Goal: Communication & Community: Answer question/provide support

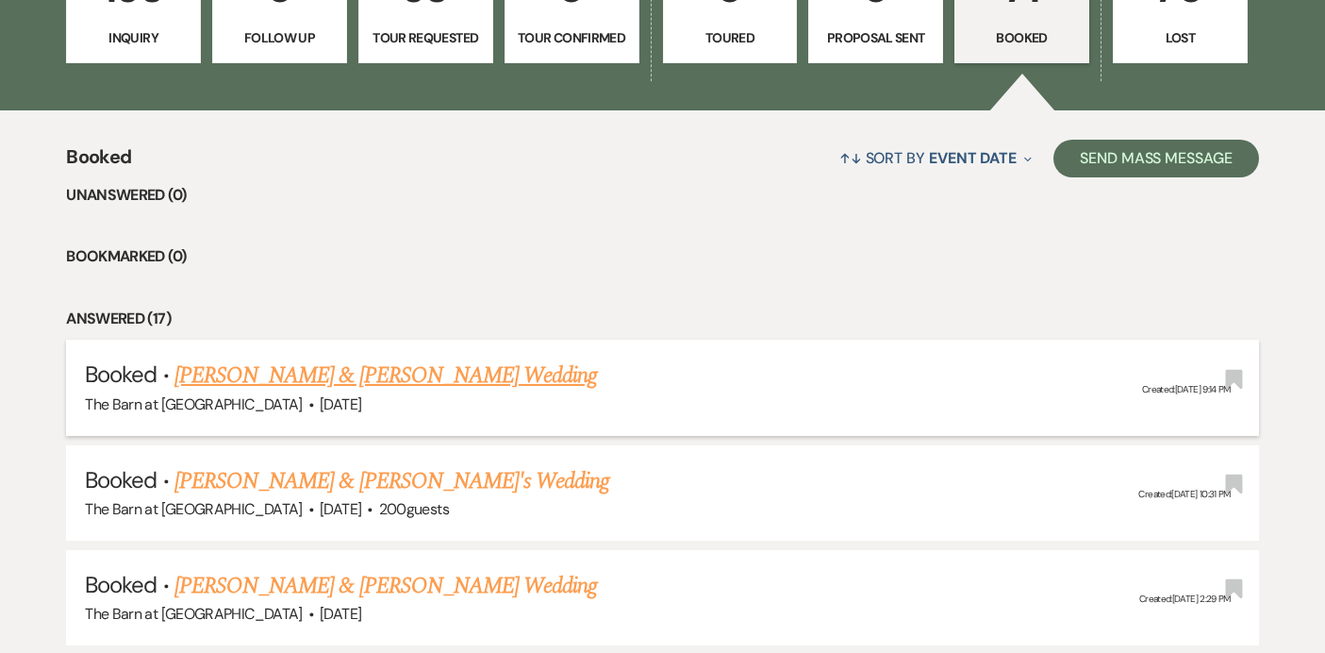
click at [491, 376] on link "[PERSON_NAME] & [PERSON_NAME] Wedding" at bounding box center [386, 375] width 423 height 34
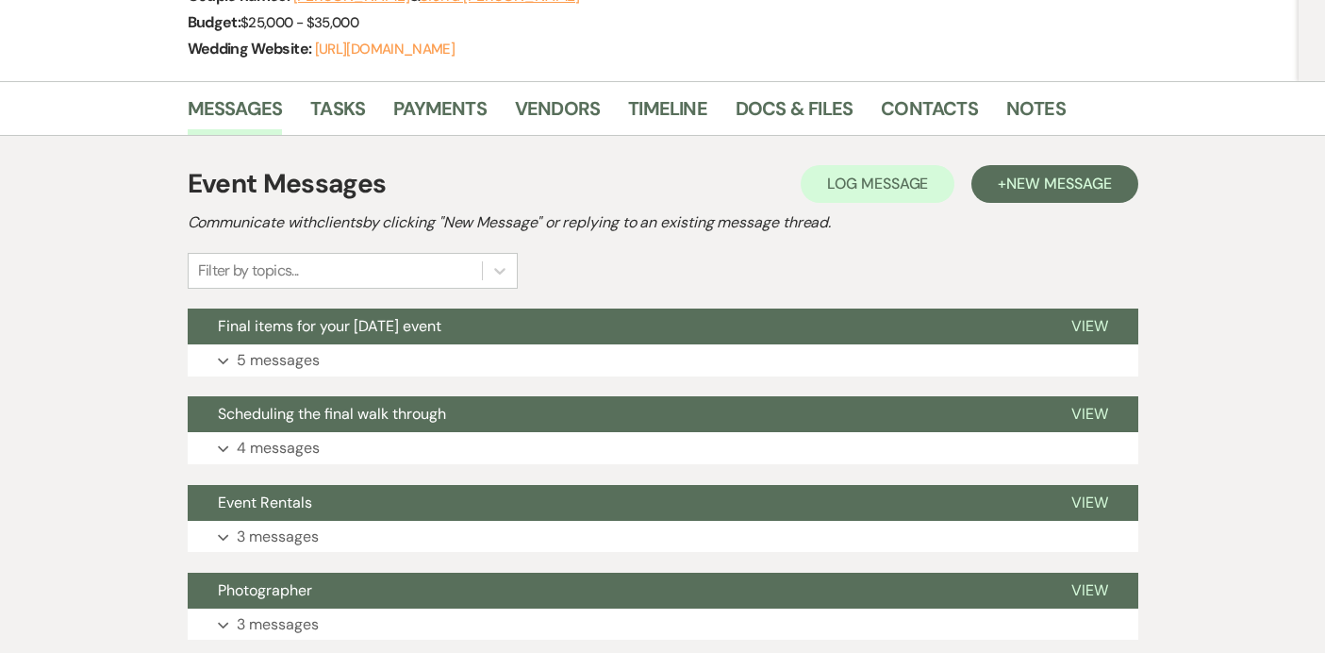
scroll to position [357, 0]
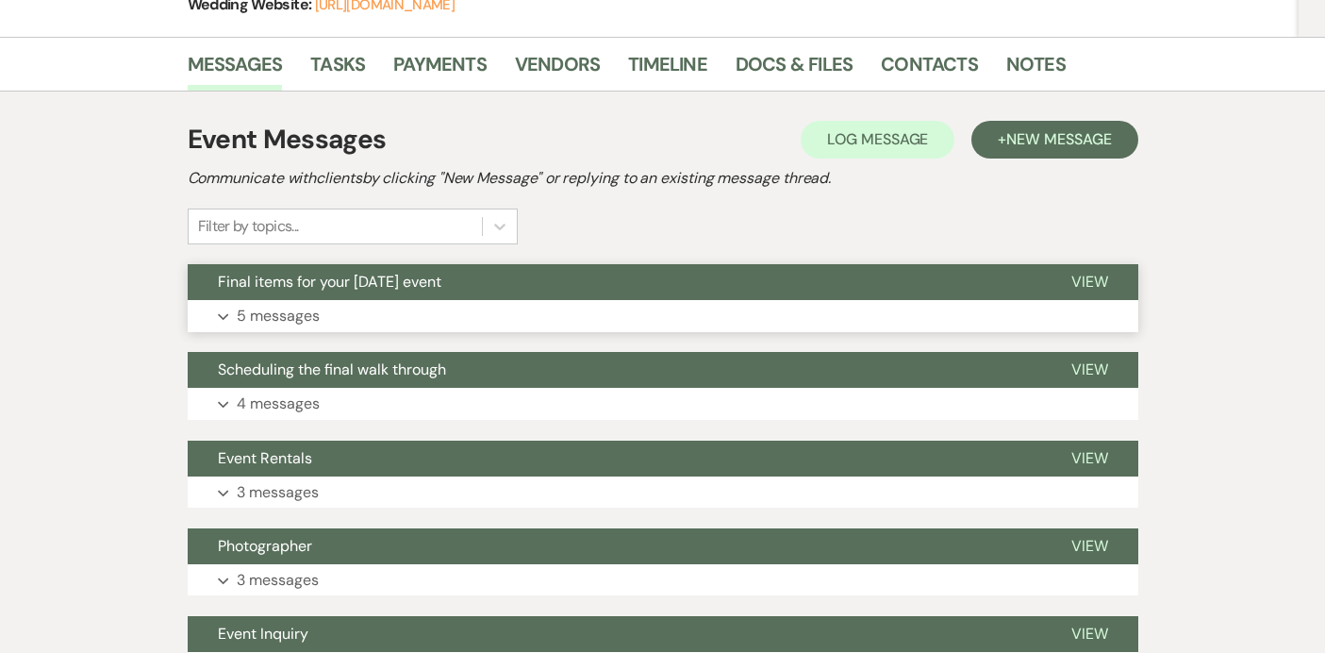
click at [543, 279] on button "Final items for your [DATE] event" at bounding box center [615, 282] width 854 height 36
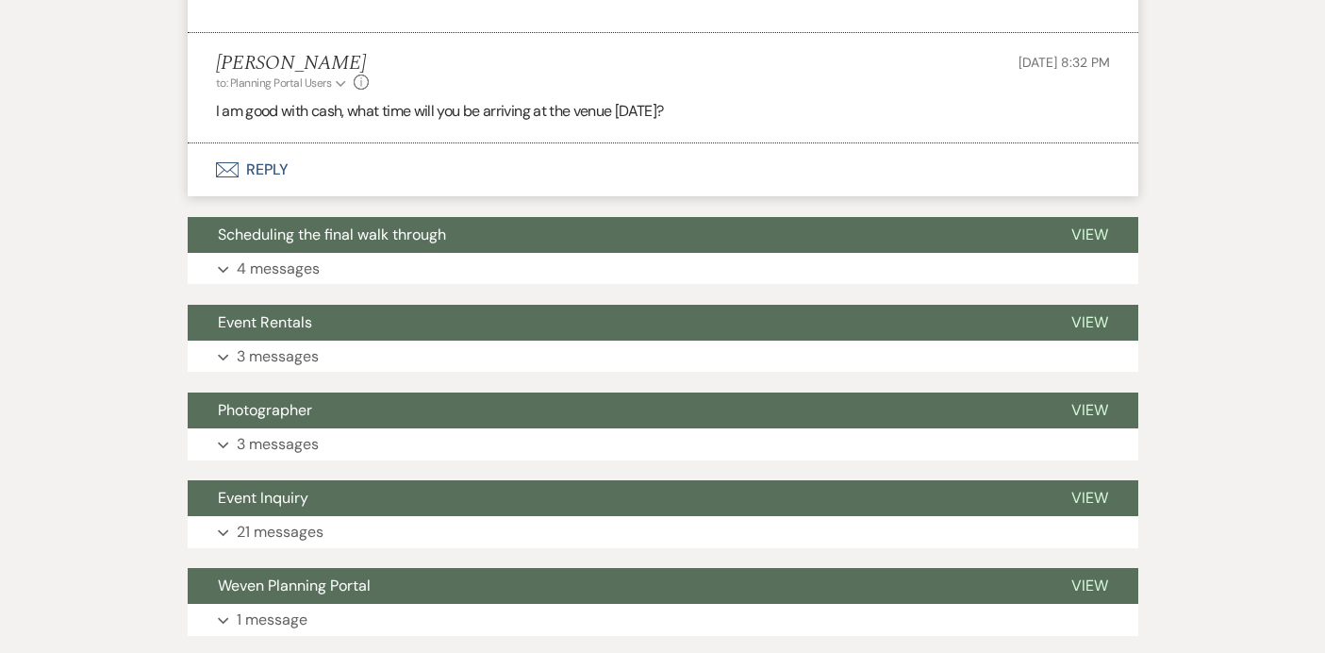
scroll to position [1610, 0]
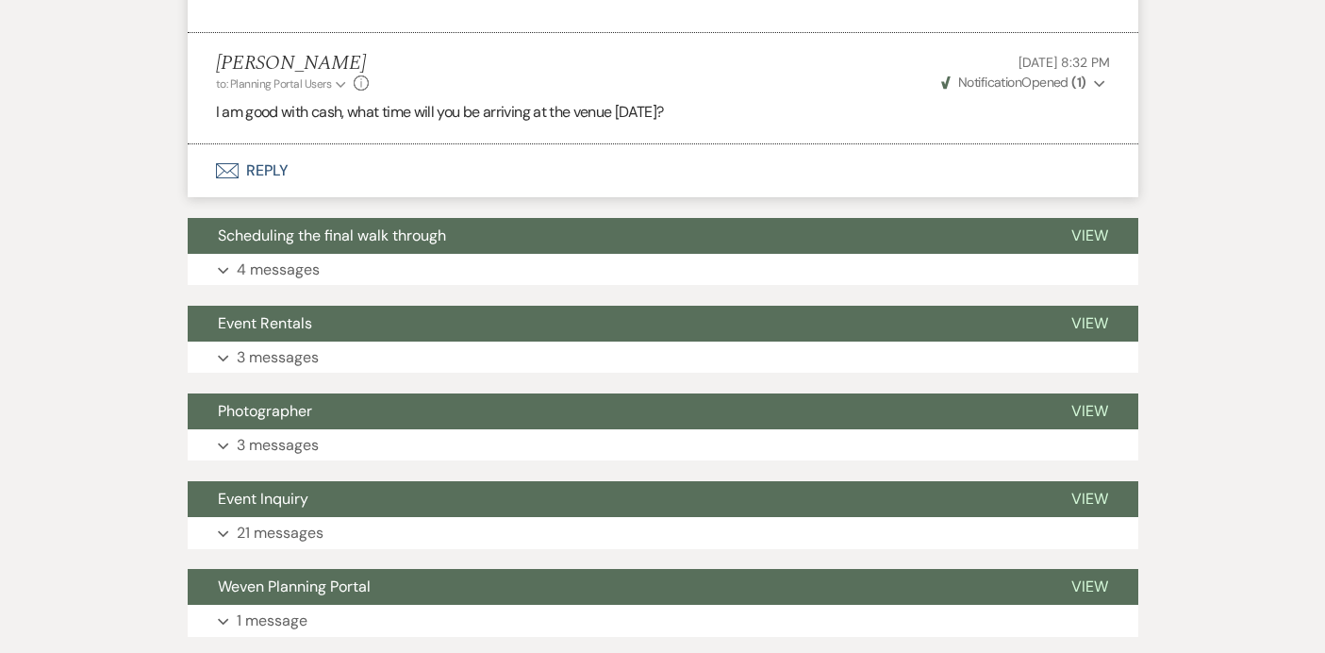
click at [285, 175] on button "Envelope Reply" at bounding box center [663, 170] width 951 height 53
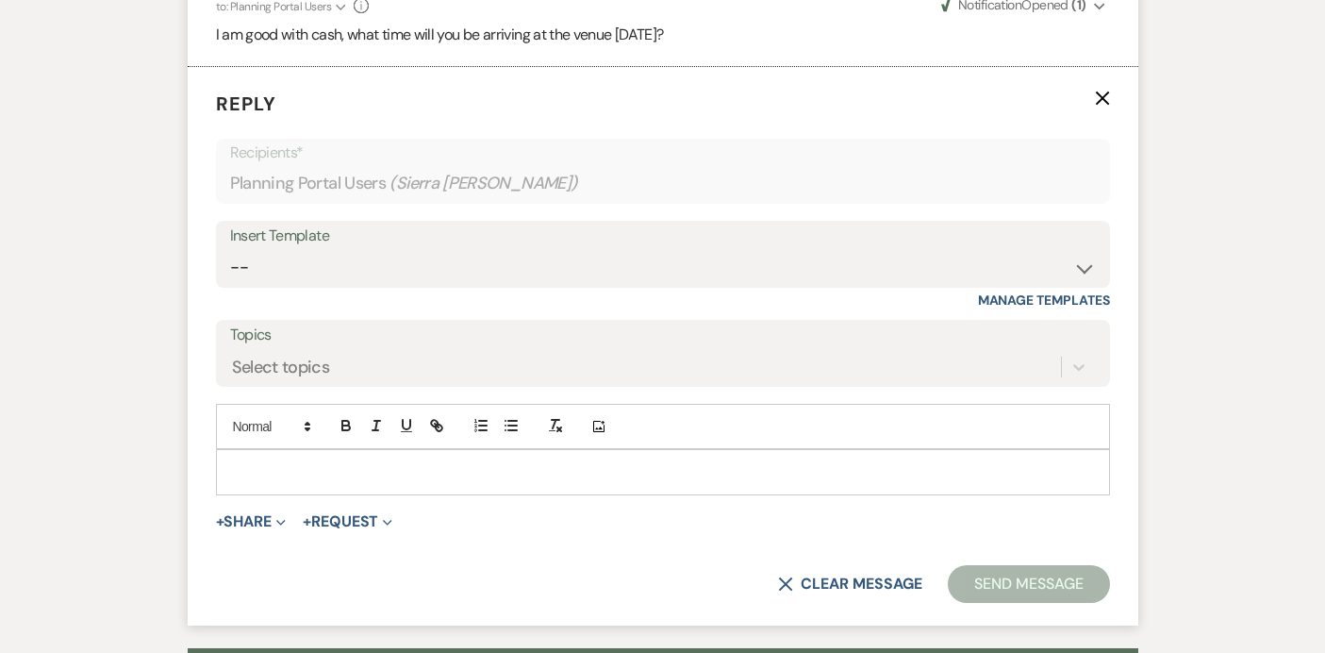
scroll to position [1688, 0]
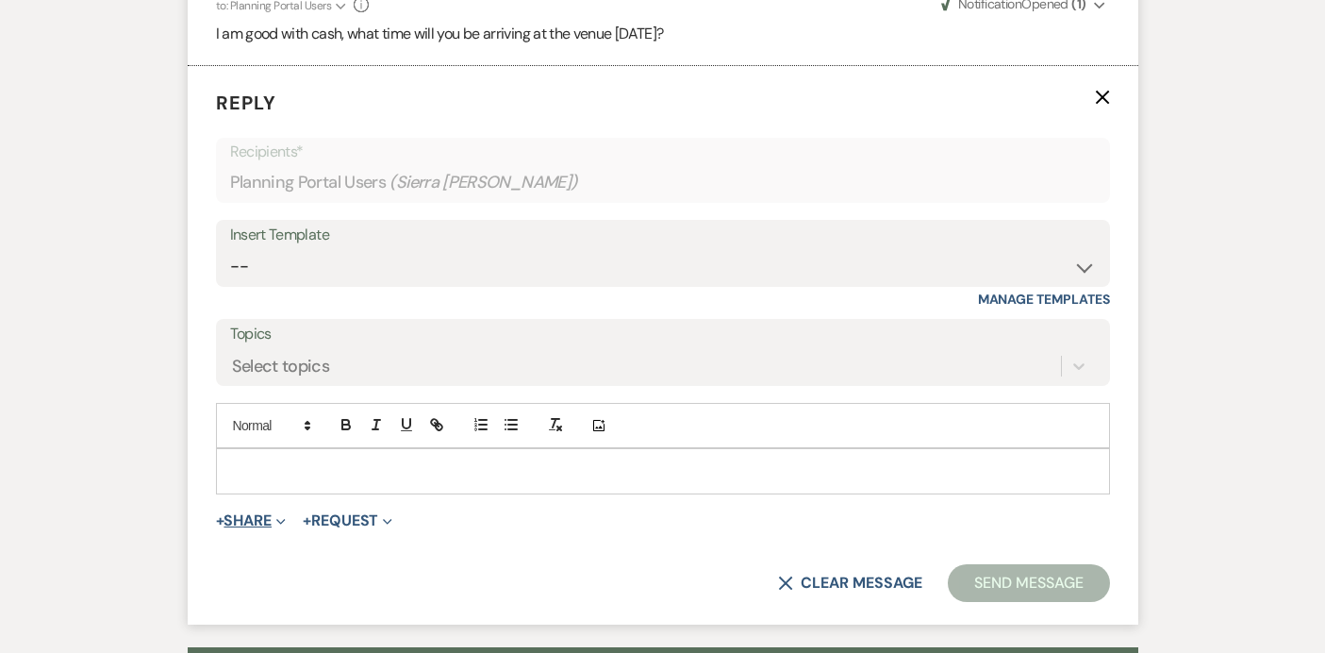
click at [266, 515] on button "+ Share Expand" at bounding box center [251, 520] width 71 height 15
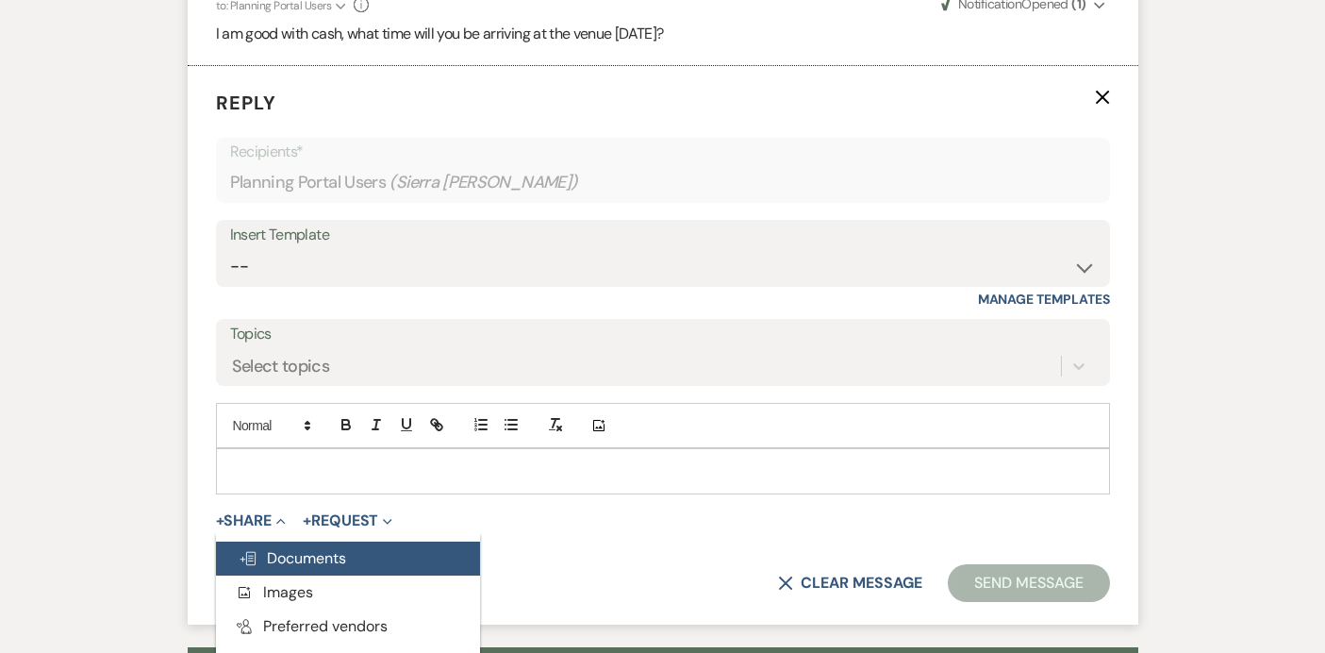
click at [278, 545] on button "Doc Upload Documents" at bounding box center [348, 558] width 264 height 34
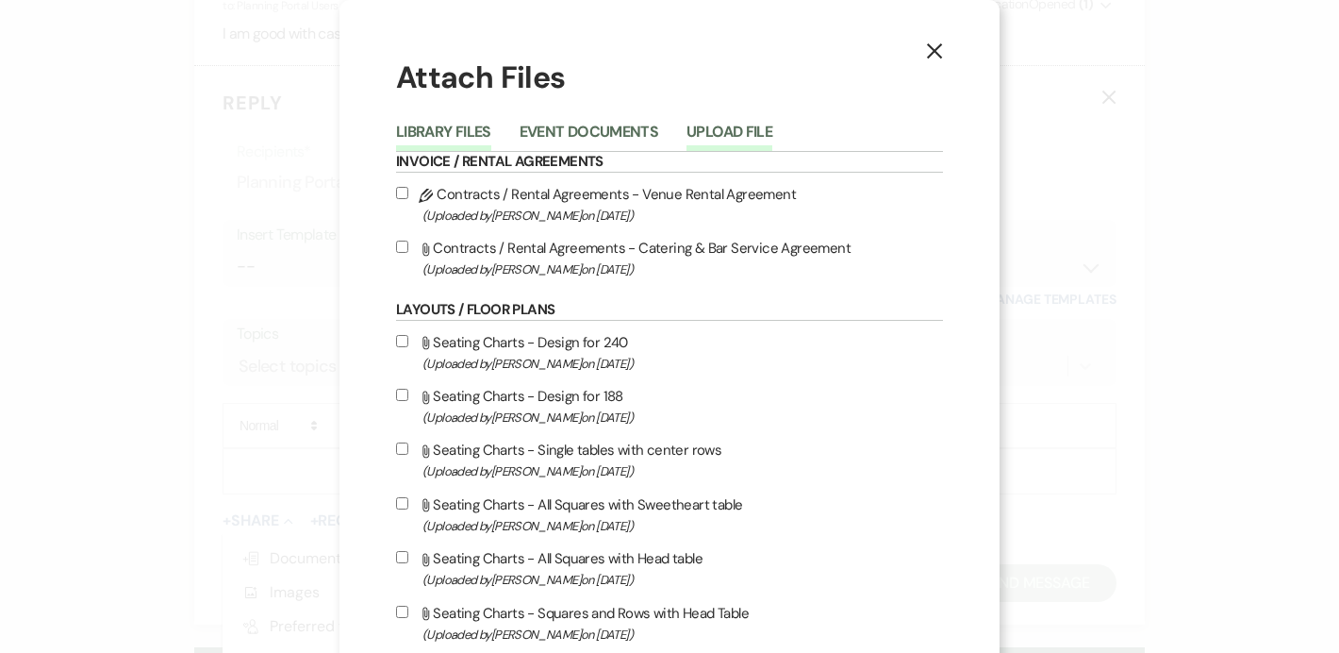
click at [704, 139] on button "Upload File" at bounding box center [730, 138] width 86 height 26
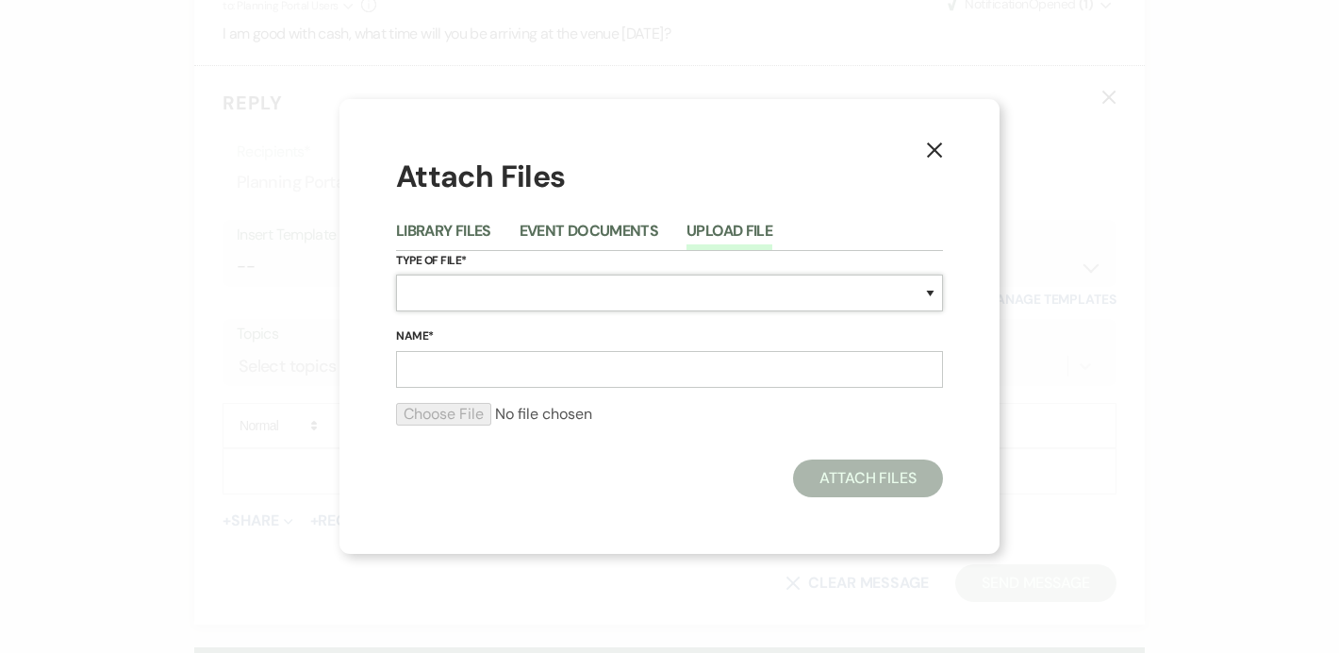
click at [637, 302] on select "Special Event Insurance Vendor Certificate of Insurance Contracts / Rental Agre…" at bounding box center [669, 292] width 547 height 37
select select "17"
click at [650, 374] on input "Name*" at bounding box center [669, 369] width 547 height 37
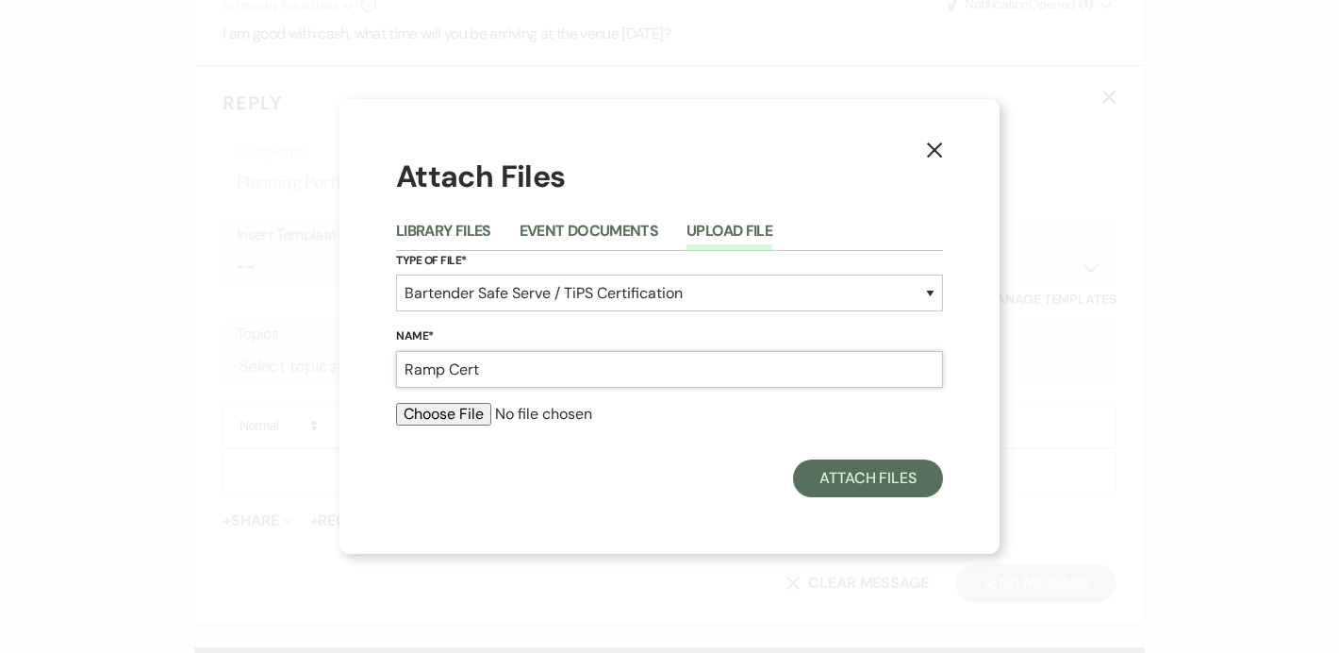
type input "Ramp Cert"
click at [436, 407] on input "file" at bounding box center [669, 414] width 547 height 23
type input "C:\fakepath\6730911863932128842.pdf"
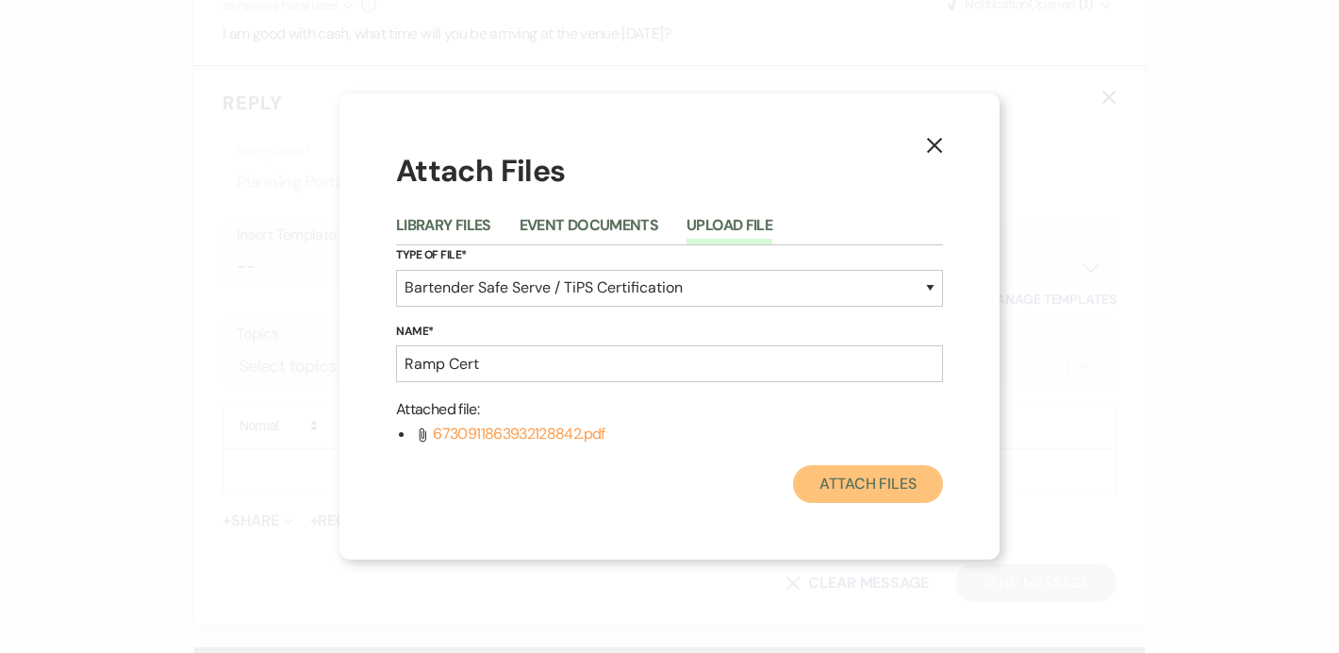
click at [871, 493] on button "Attach Files" at bounding box center [868, 484] width 150 height 38
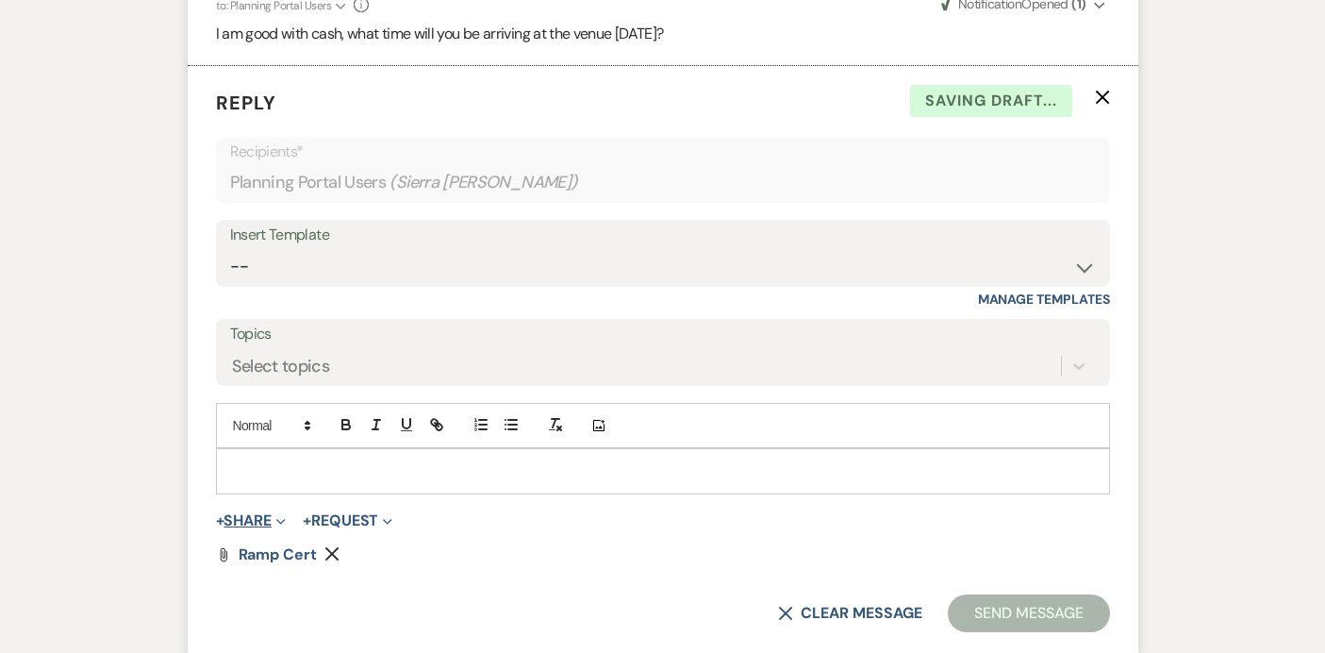
click at [254, 517] on button "+ Share Expand" at bounding box center [251, 520] width 71 height 15
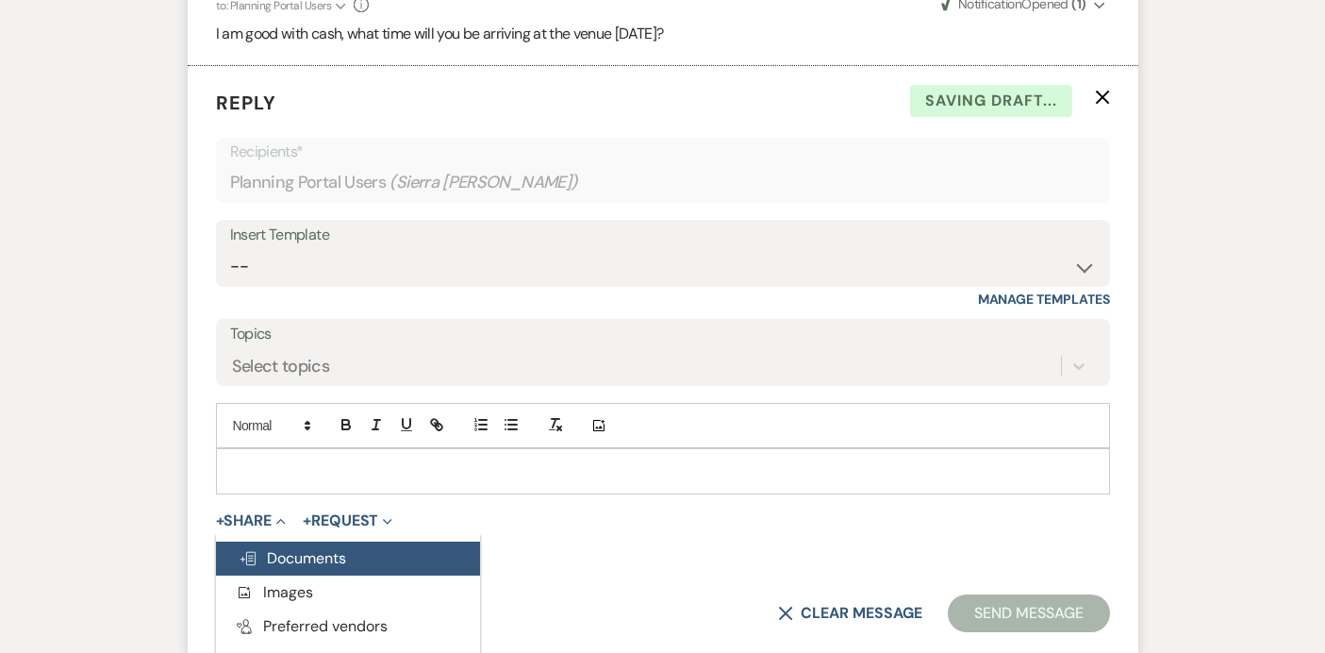
click at [274, 548] on span "Doc Upload Documents" at bounding box center [293, 558] width 108 height 20
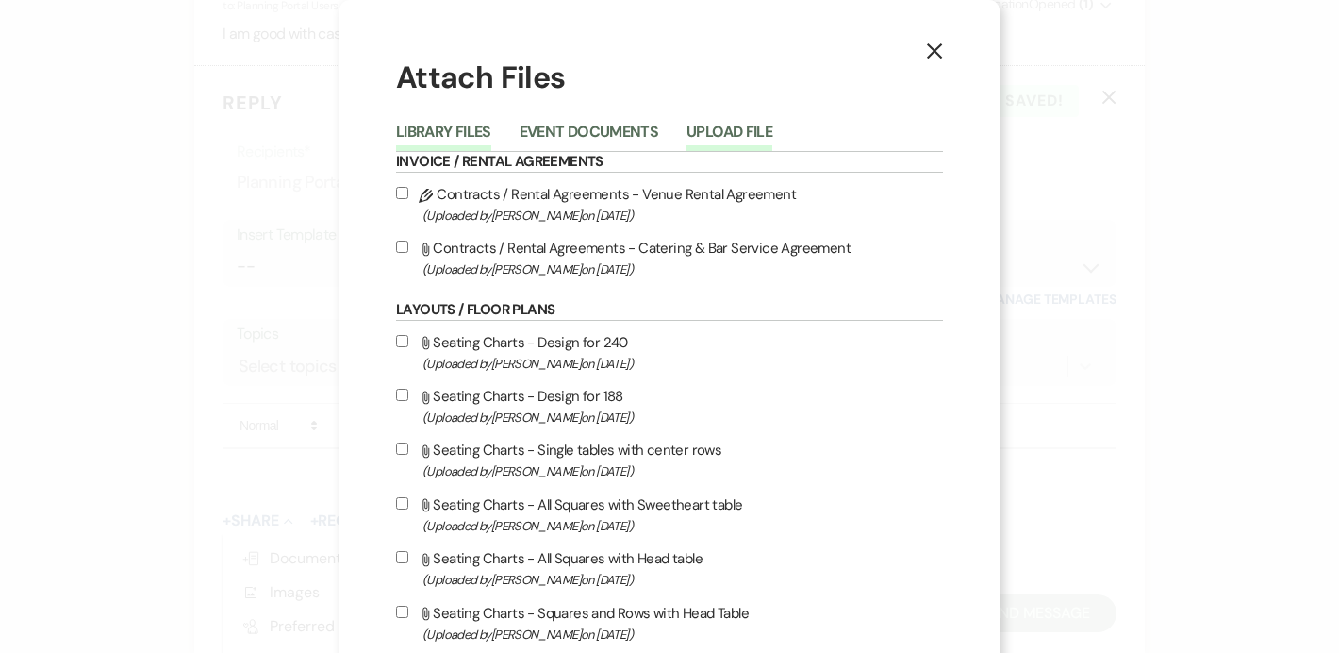
click at [716, 132] on button "Upload File" at bounding box center [730, 138] width 86 height 26
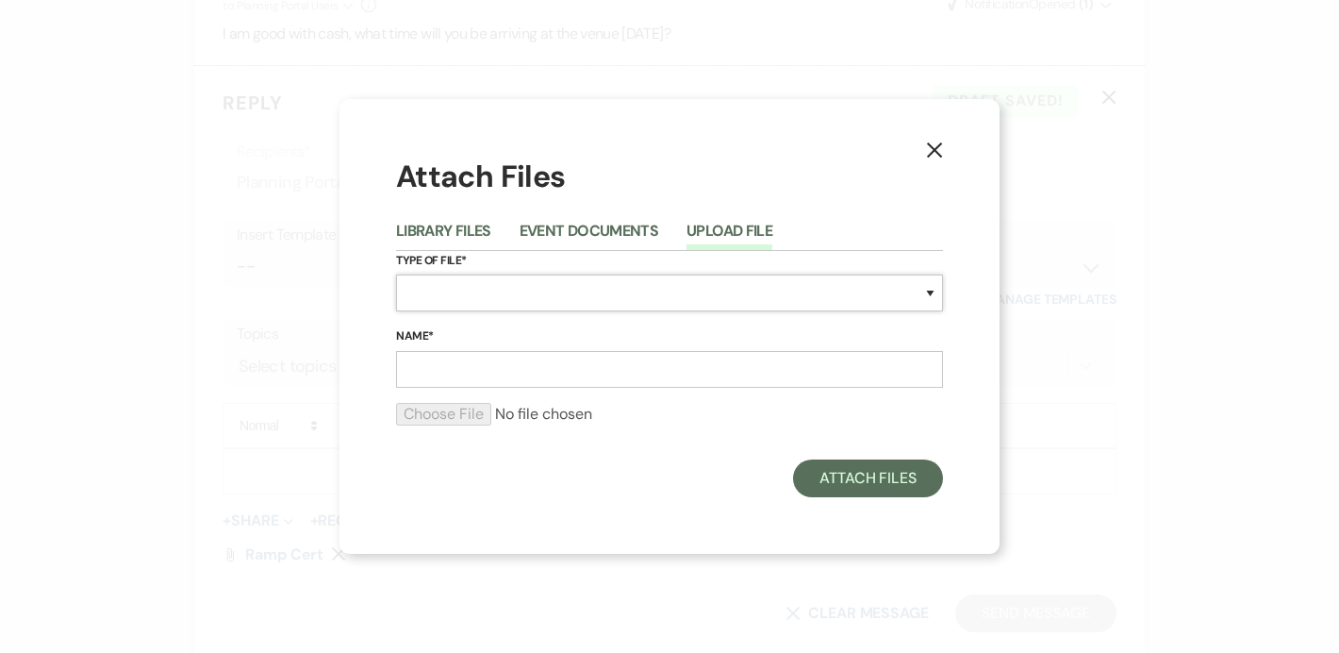
click at [621, 297] on select "Special Event Insurance Vendor Certificate of Insurance Contracts / Rental Agre…" at bounding box center [669, 292] width 547 height 37
select select "17"
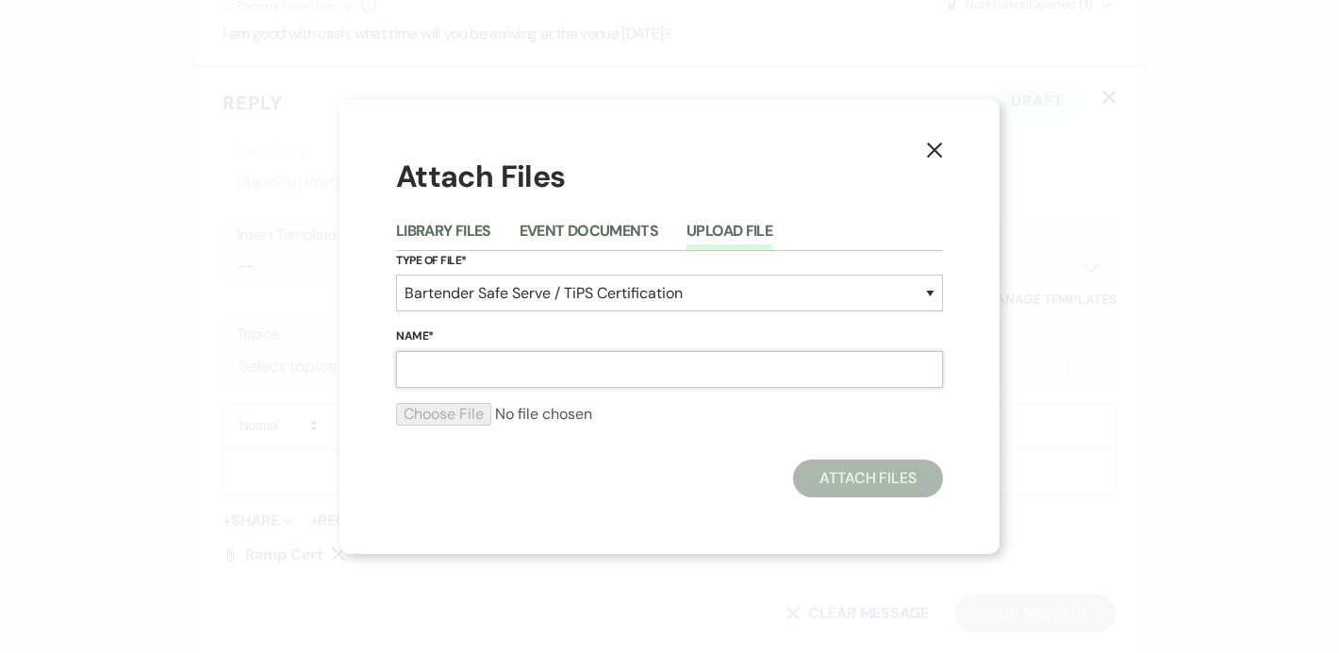
click at [620, 374] on input "Name*" at bounding box center [669, 369] width 547 height 37
type input "Ramp Cert 2"
click at [474, 413] on input "file" at bounding box center [669, 414] width 547 height 23
type input "C:\fakepath\6730911863932128842.pdf"
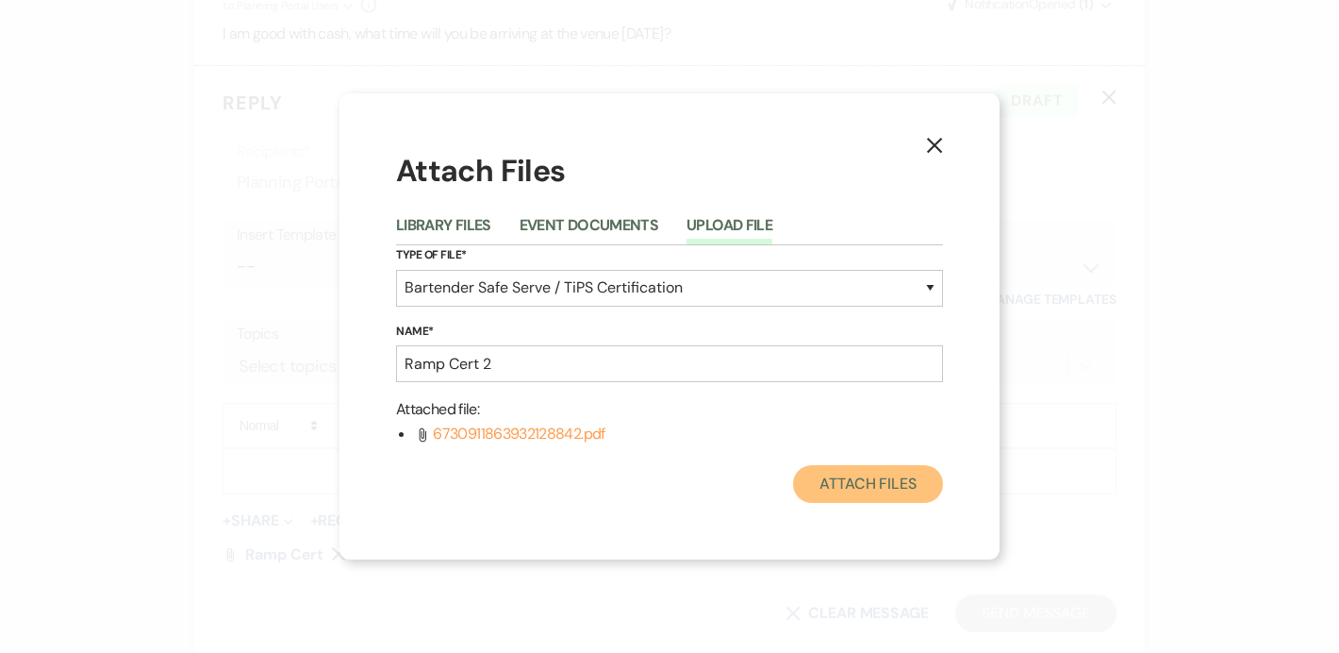
click at [871, 480] on button "Attach Files" at bounding box center [868, 484] width 150 height 38
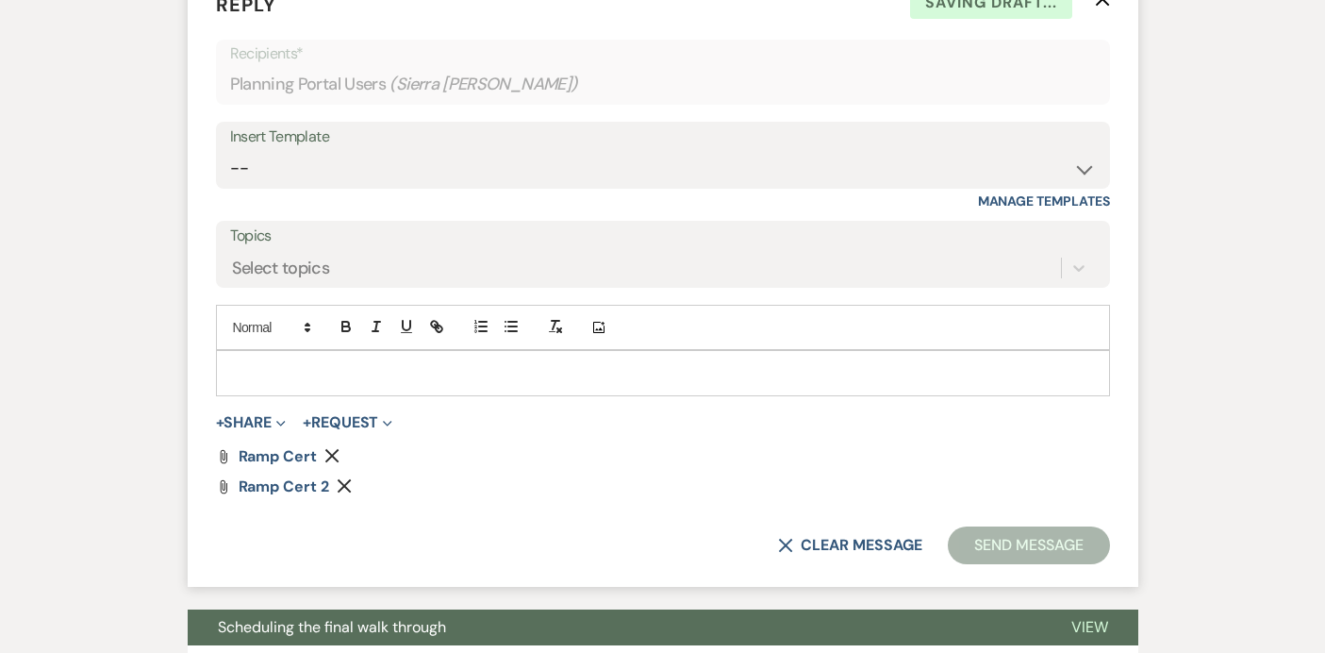
scroll to position [1794, 0]
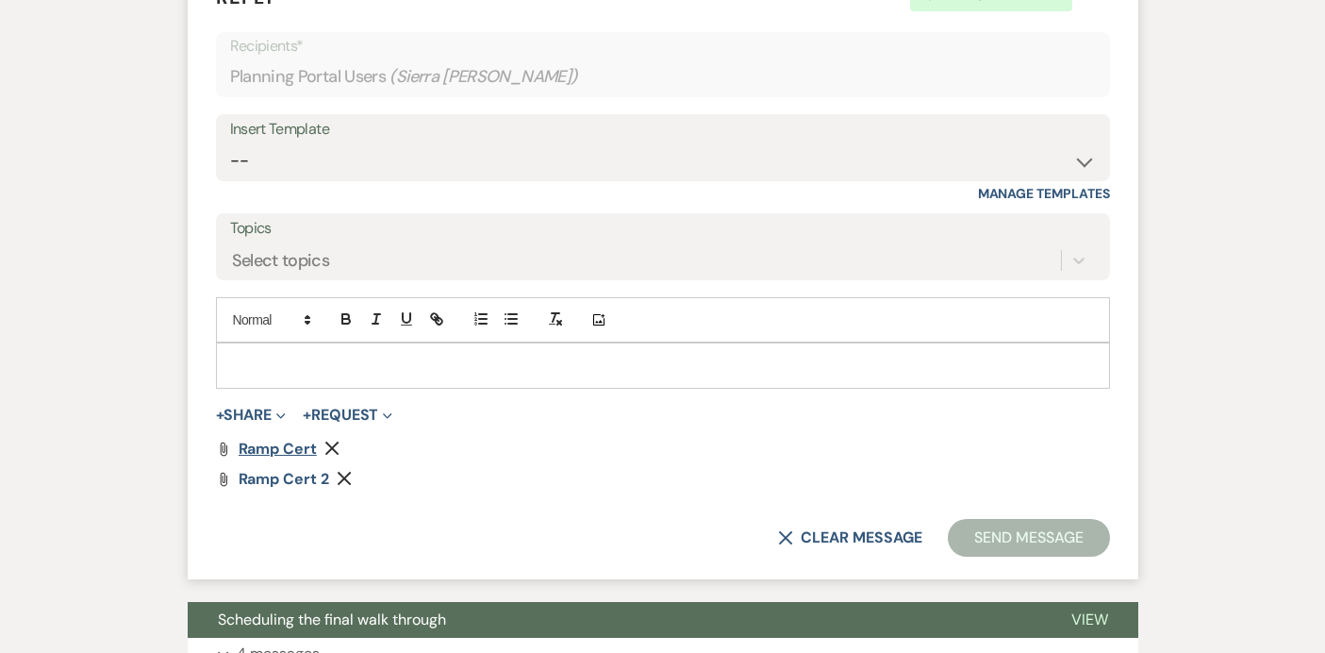
click at [259, 446] on span "Ramp Cert" at bounding box center [278, 449] width 78 height 20
click at [277, 481] on span "Ramp Cert 2" at bounding box center [284, 479] width 91 height 20
click at [349, 475] on icon "Remove" at bounding box center [344, 478] width 15 height 15
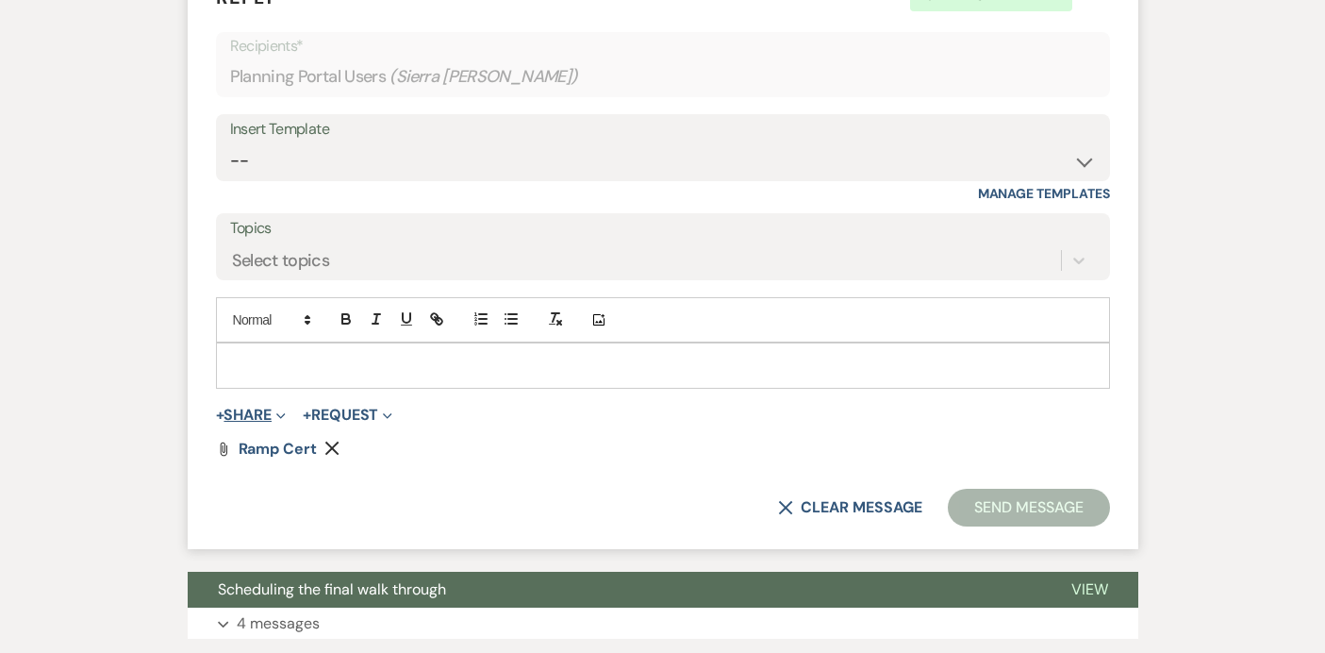
click at [264, 408] on button "+ Share Expand" at bounding box center [251, 415] width 71 height 15
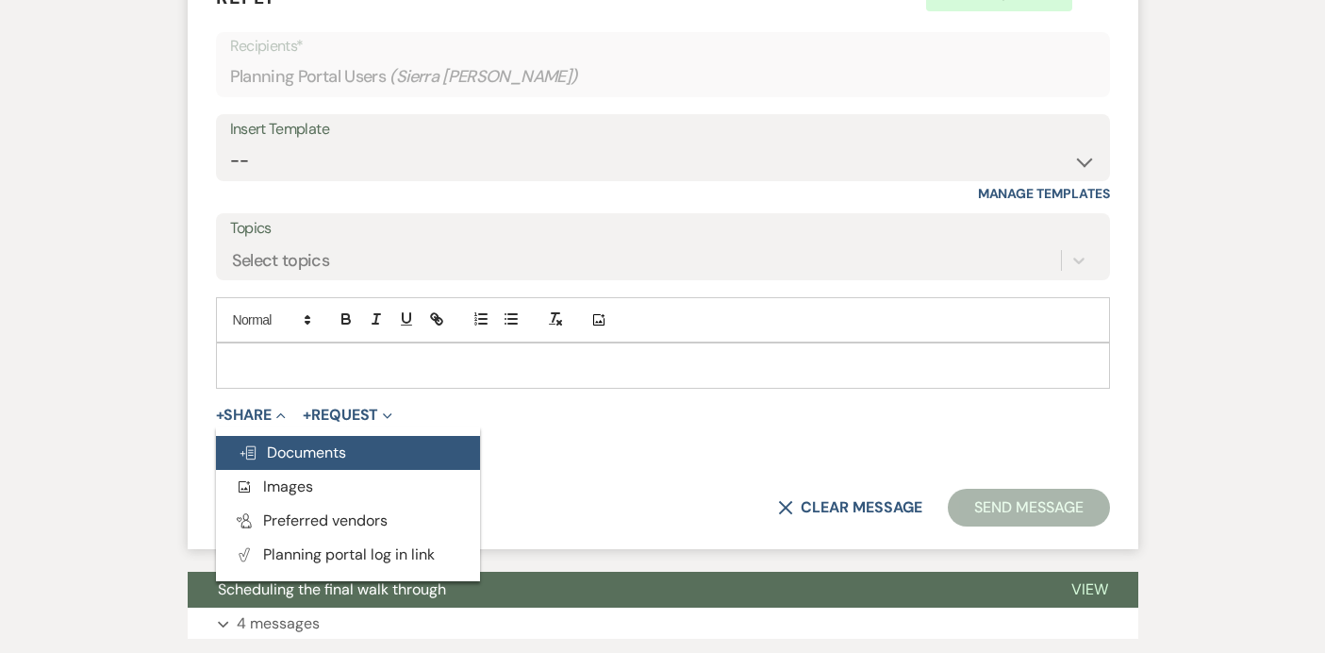
click at [308, 459] on span "Doc Upload Documents" at bounding box center [293, 452] width 108 height 20
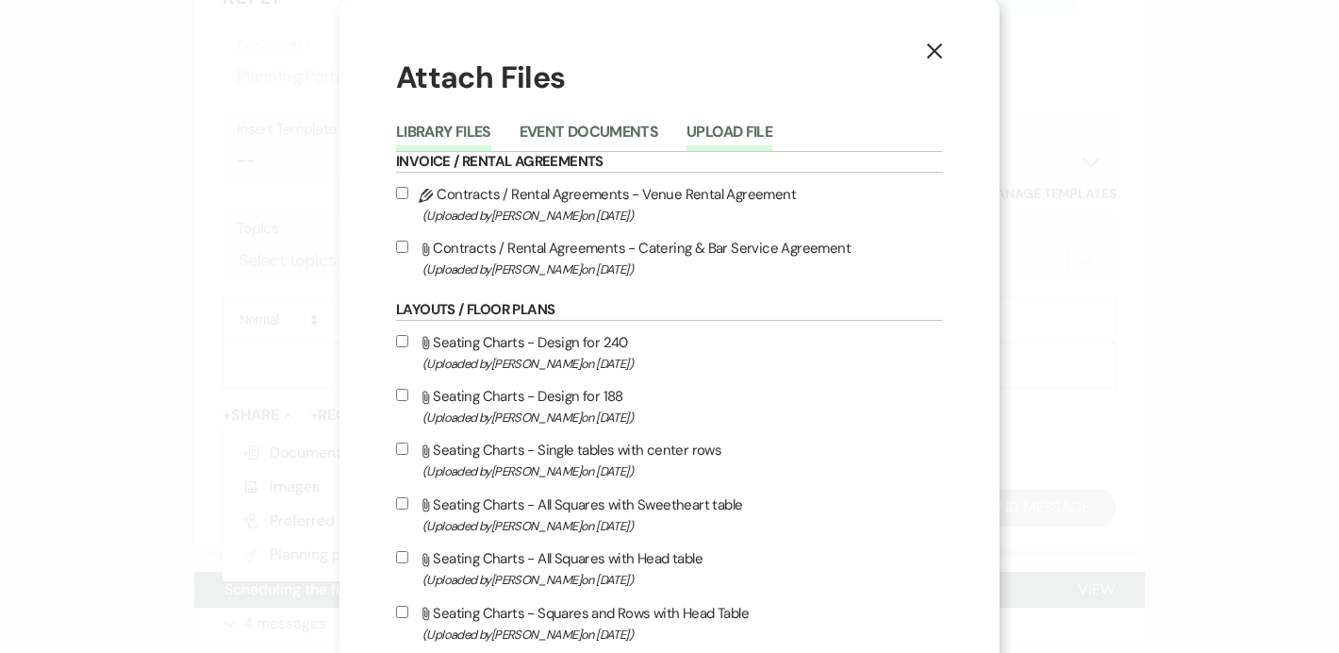
click at [740, 138] on button "Upload File" at bounding box center [730, 138] width 86 height 26
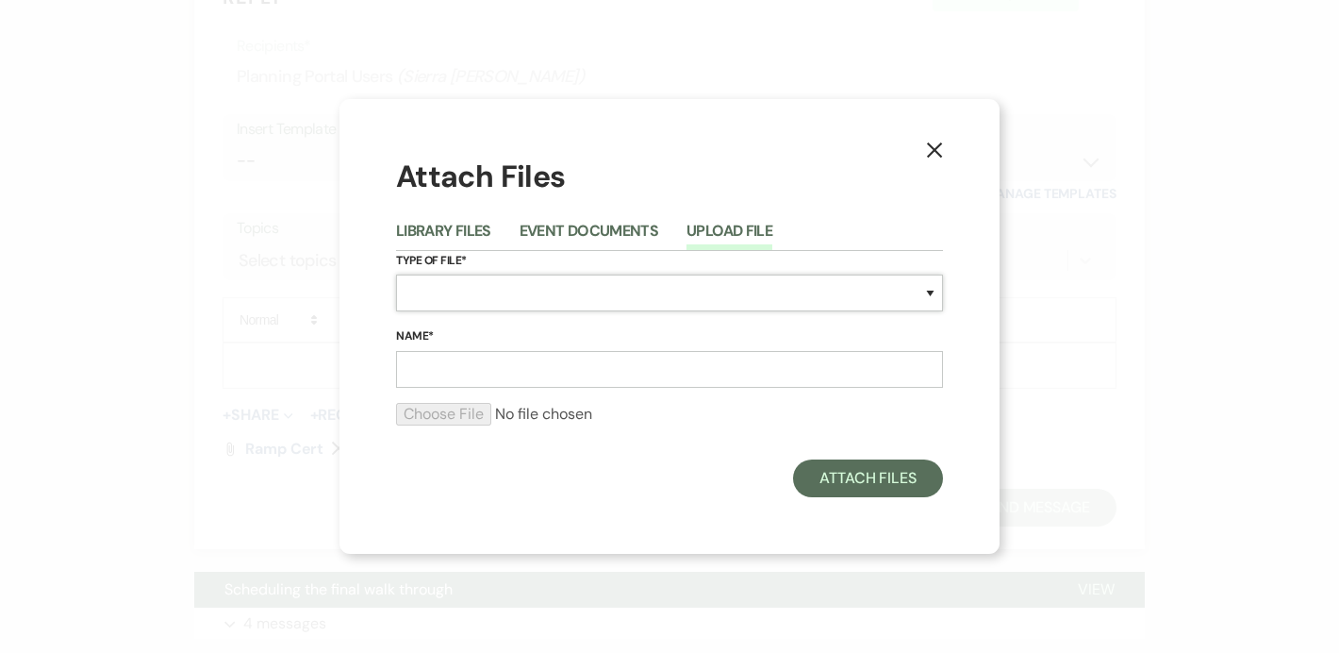
click at [638, 294] on select "Special Event Insurance Vendor Certificate of Insurance Contracts / Rental Agre…" at bounding box center [669, 292] width 547 height 37
select select "17"
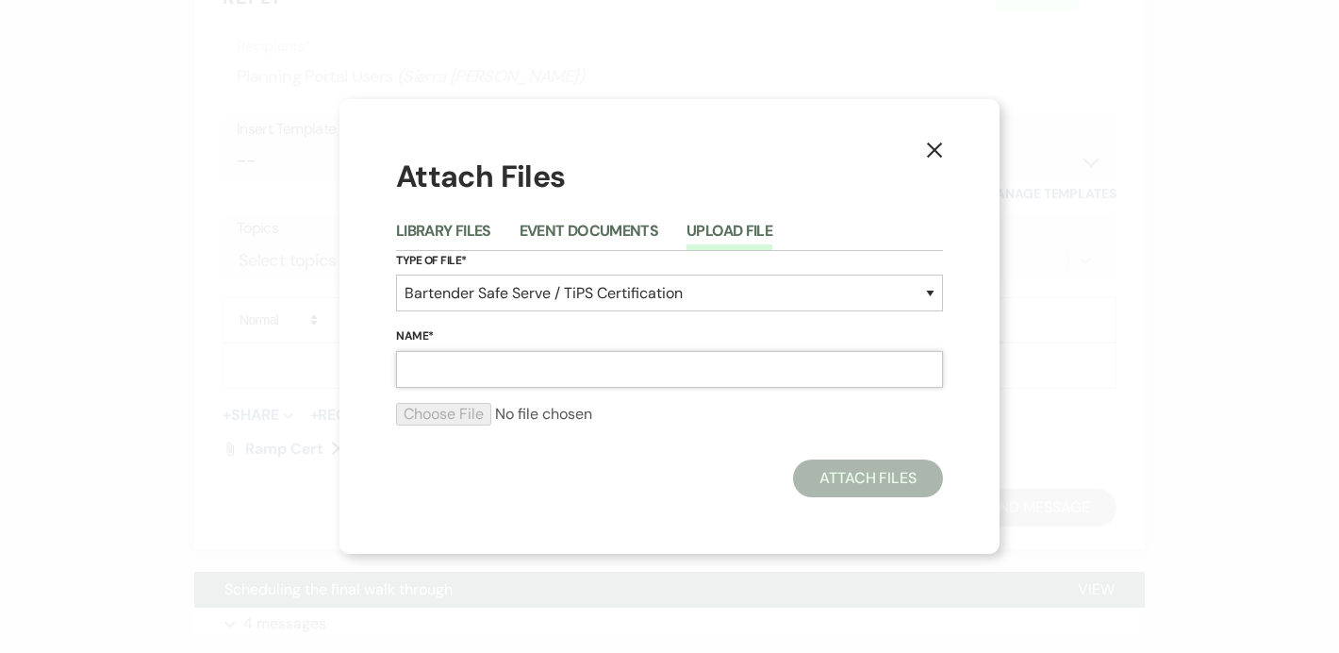
click at [616, 369] on input "Name*" at bounding box center [669, 369] width 547 height 37
type input "Ramp Cert 2"
click at [473, 418] on input "file" at bounding box center [669, 414] width 547 height 23
type input "C:\fakepath\IMG_3884.jpeg"
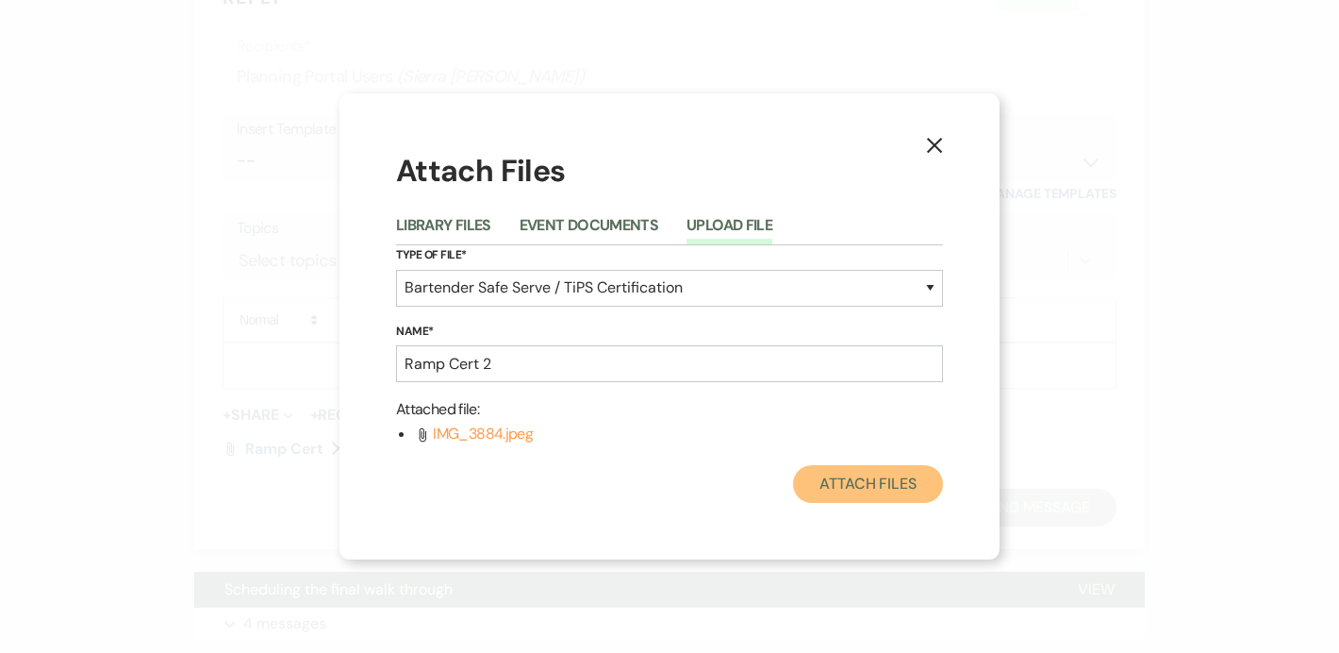
click at [902, 493] on button "Attach Files" at bounding box center [868, 484] width 150 height 38
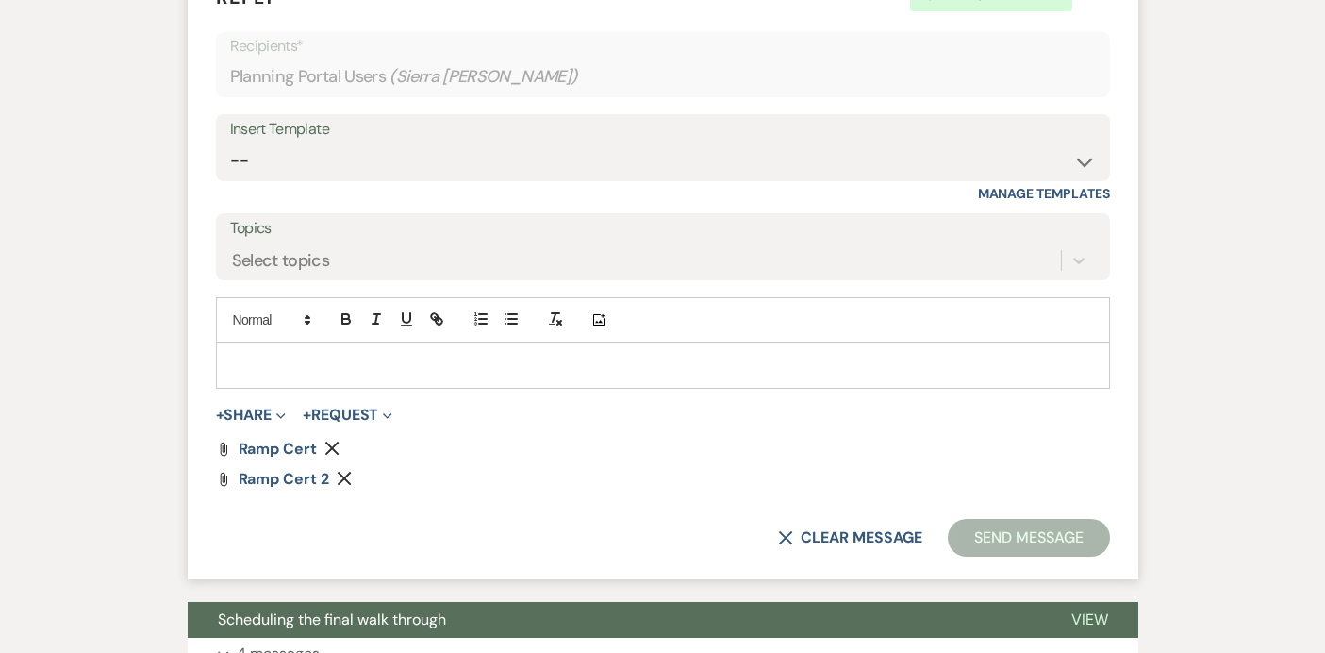
click at [527, 348] on div at bounding box center [663, 364] width 892 height 43
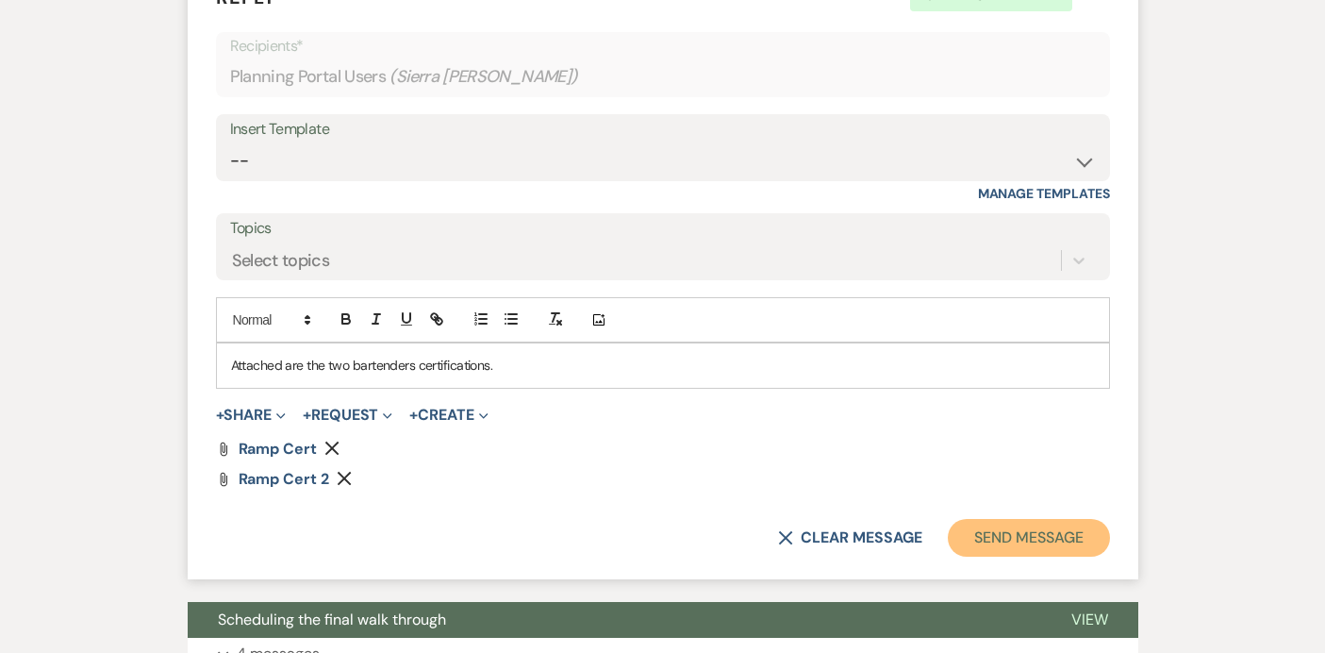
click at [1027, 524] on button "Send Message" at bounding box center [1028, 538] width 161 height 38
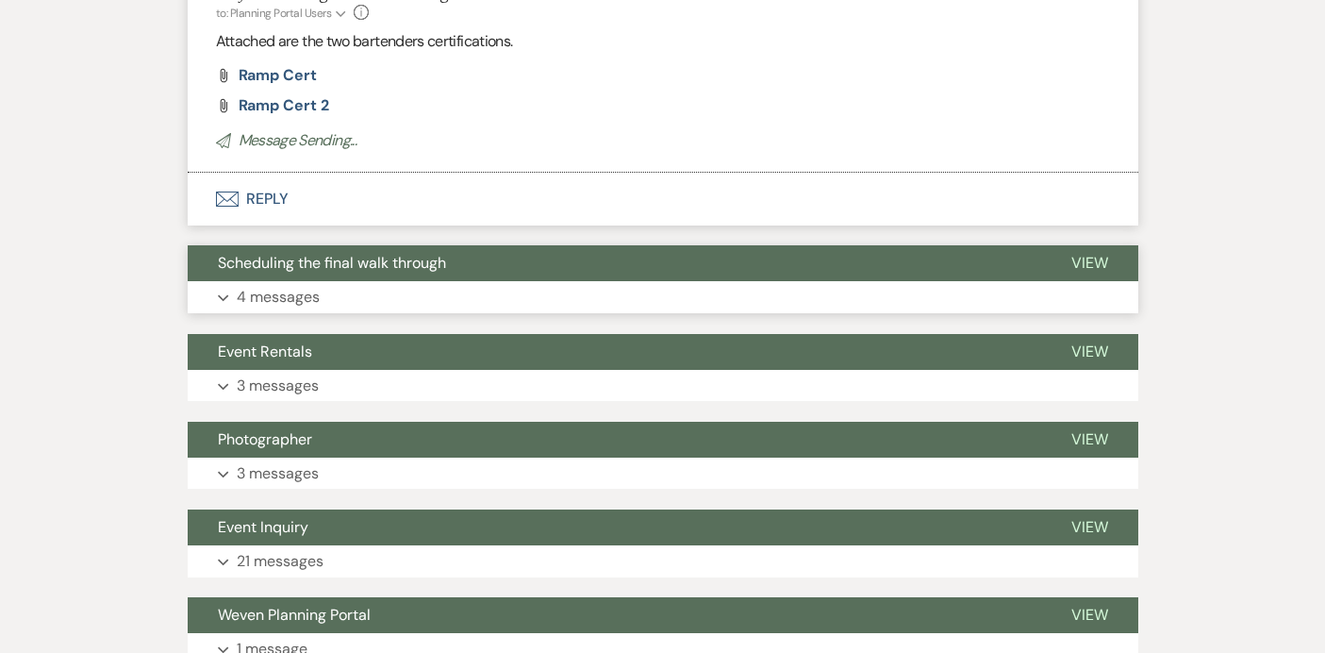
scroll to position [1362, 0]
